Goal: Task Accomplishment & Management: Manage account settings

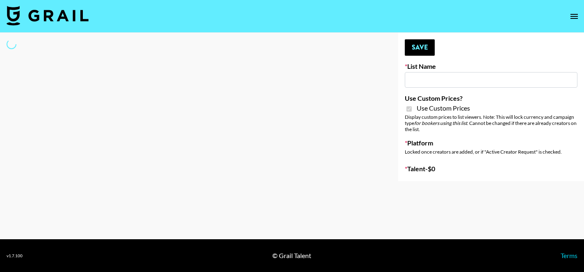
type input "Fellowers x rail | NYFW | FaceApp Collaboration | IG | s"
checkbox input "true"
select select "Brand"
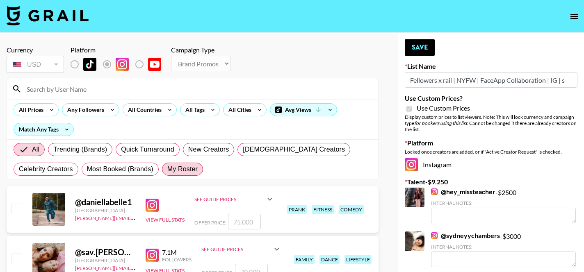
click at [181, 167] on span "My Roster" at bounding box center [182, 170] width 30 height 10
click at [167, 169] on input "My Roster" at bounding box center [167, 169] width 0 height 0
radio input "true"
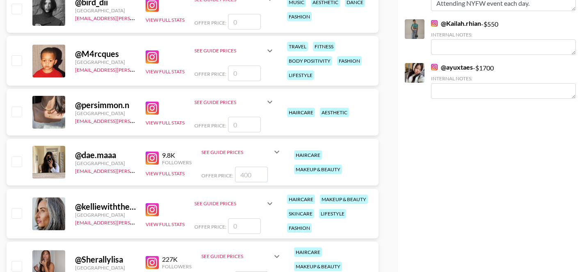
scroll to position [301, 0]
click at [13, 211] on input "checkbox" at bounding box center [16, 213] width 10 height 10
click at [243, 226] on input "number" at bounding box center [244, 226] width 33 height 16
checkbox input "true"
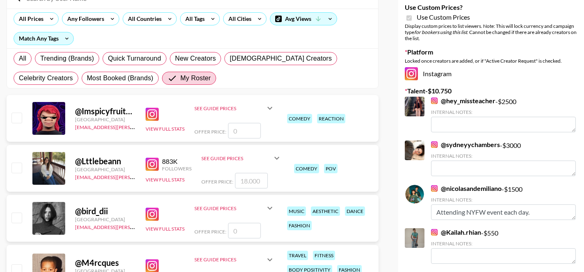
scroll to position [0, 0]
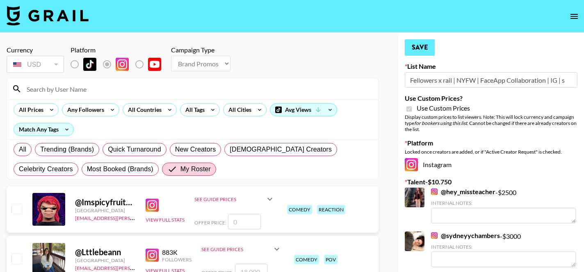
type input "1500"
click at [420, 46] on button "Save" at bounding box center [420, 47] width 30 height 16
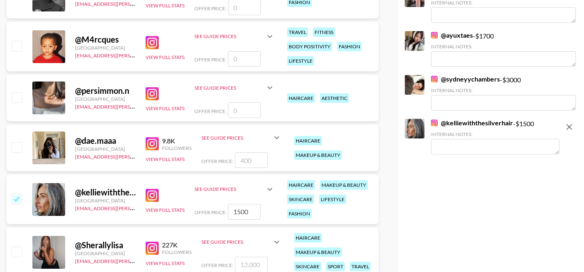
scroll to position [321, 0]
